Goal: Check status: Check status

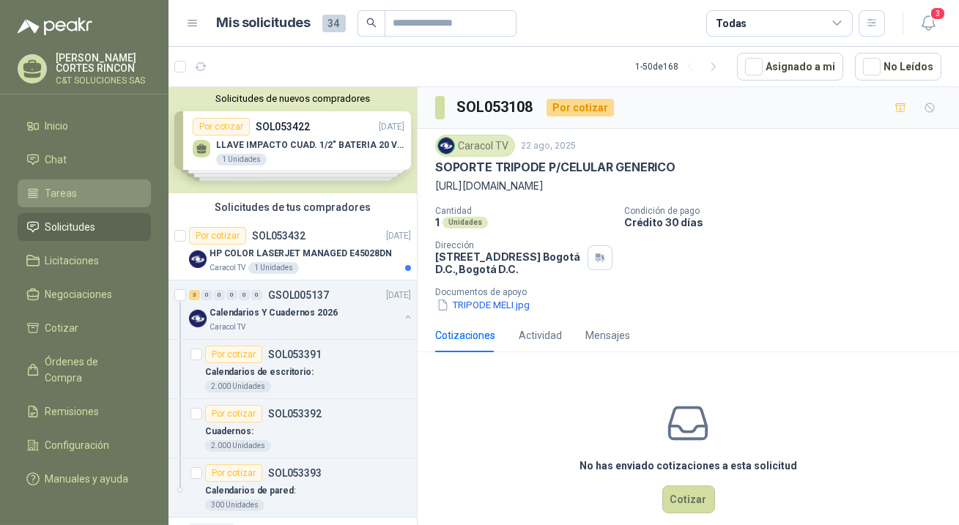
scroll to position [66, 0]
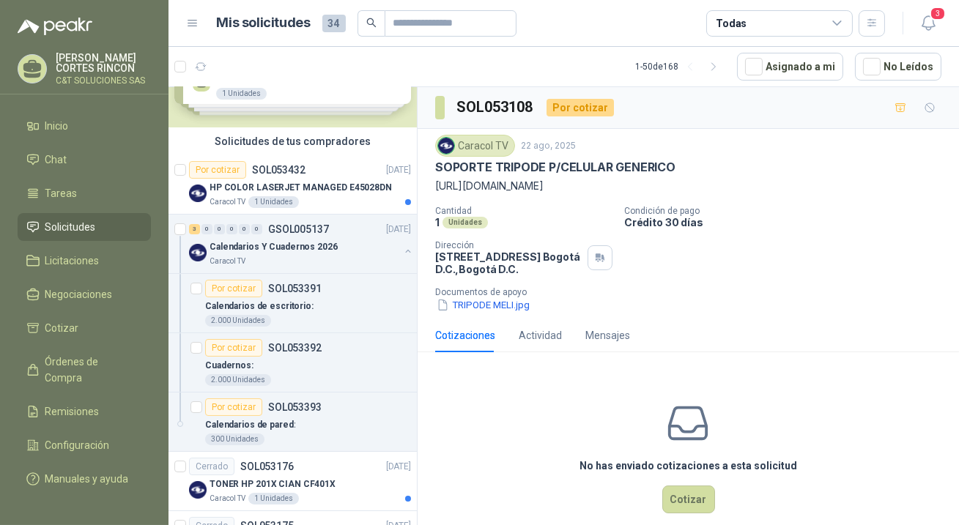
click at [67, 220] on span "Solicitudes" at bounding box center [70, 227] width 51 height 16
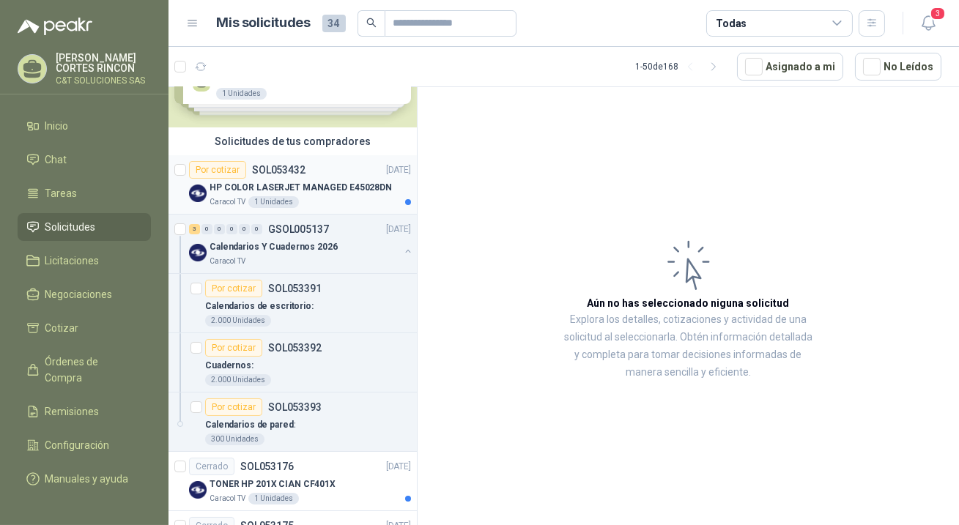
click at [216, 168] on div "Por cotizar" at bounding box center [217, 170] width 57 height 18
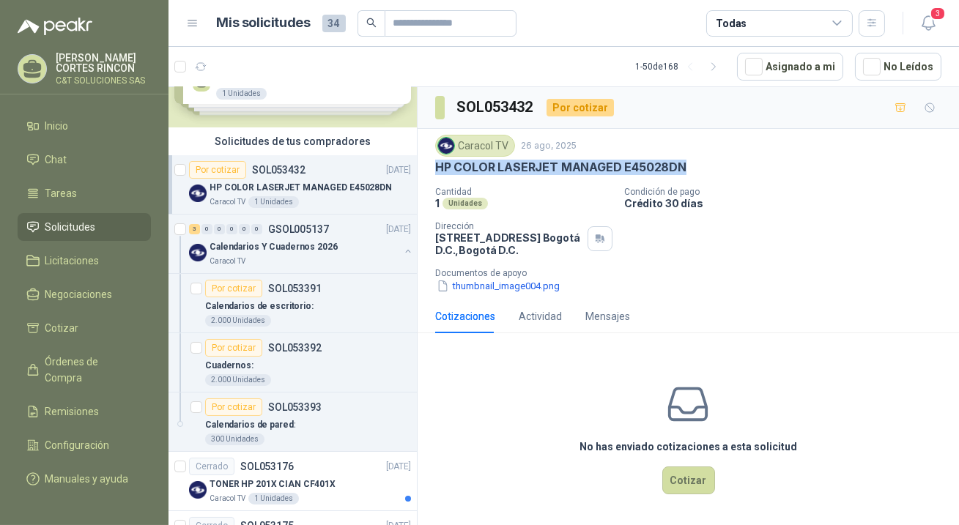
drag, startPoint x: 435, startPoint y: 165, endPoint x: 682, endPoint y: 174, distance: 247.7
click at [682, 174] on div "HP COLOR LASERJET MANAGED E45028DN" at bounding box center [688, 167] width 506 height 15
copy p "HP COLOR LASERJET MANAGED E45028DN"
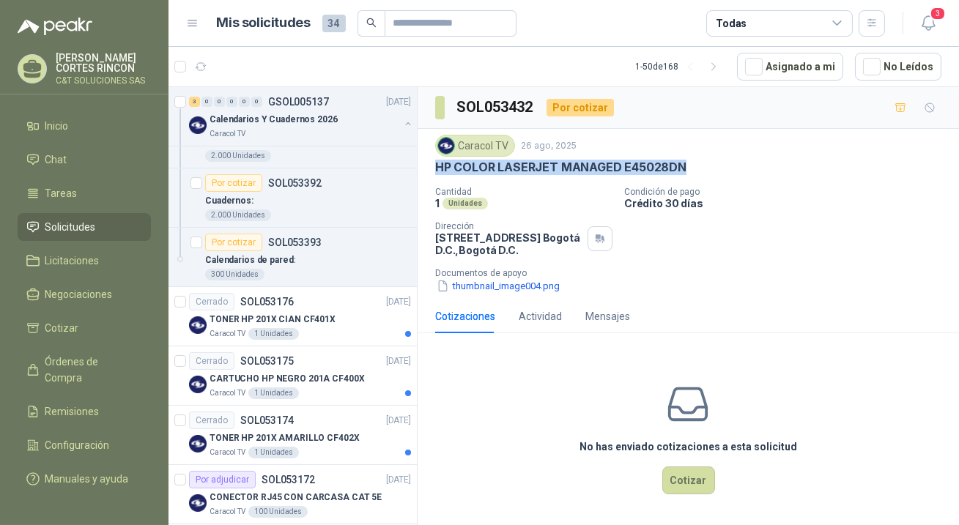
scroll to position [399, 0]
